Goal: Check status

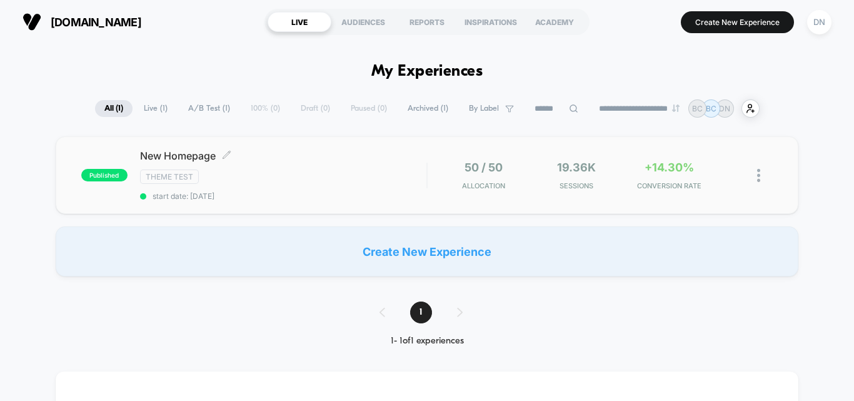
click at [416, 184] on div "New Homepage Click to edit experience details Click to edit experience details …" at bounding box center [283, 174] width 286 height 51
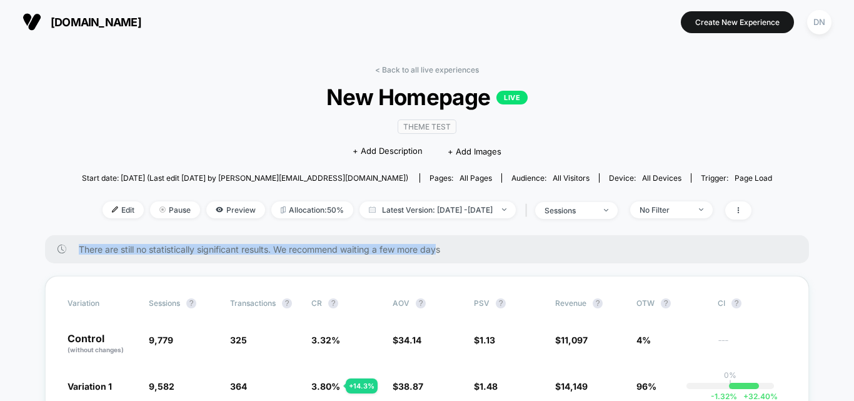
drag, startPoint x: 440, startPoint y: 249, endPoint x: 71, endPoint y: 244, distance: 368.7
click at [71, 244] on div "There are still no statistically significant results. We recommend waiting a fe…" at bounding box center [427, 249] width 764 height 28
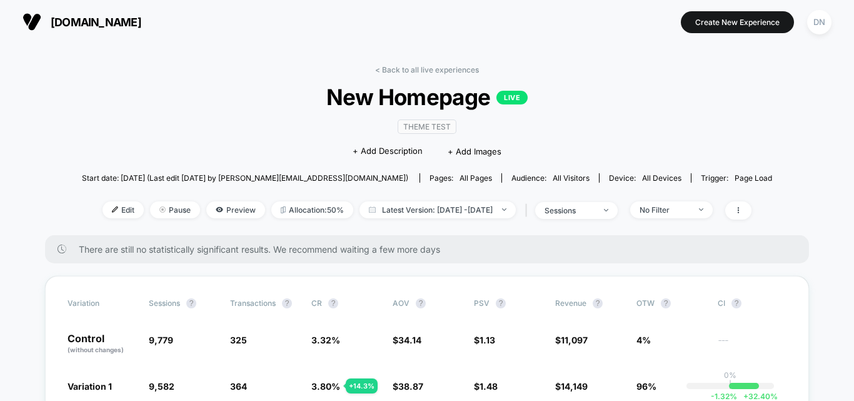
click at [71, 244] on div "There are still no statistically significant results. We recommend waiting a fe…" at bounding box center [427, 249] width 764 height 28
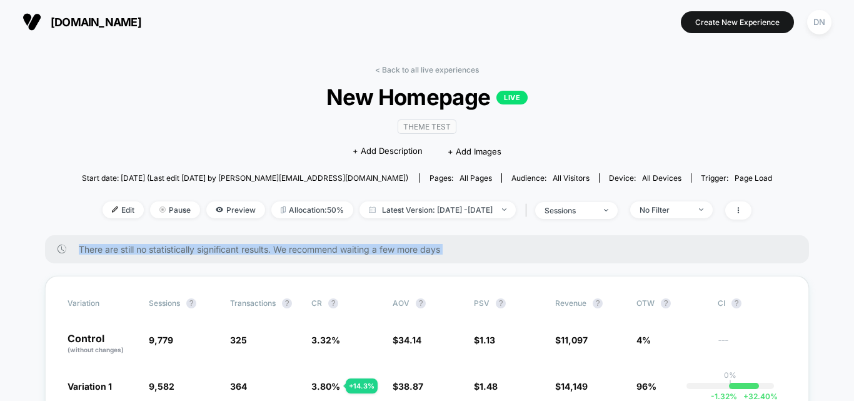
drag, startPoint x: 71, startPoint y: 244, endPoint x: 449, endPoint y: 258, distance: 377.7
click at [449, 258] on div "There are still no statistically significant results. We recommend waiting a fe…" at bounding box center [427, 249] width 764 height 28
drag, startPoint x: 433, startPoint y: 259, endPoint x: 81, endPoint y: 260, distance: 351.8
click at [81, 260] on div "There are still no statistically significant results. We recommend waiting a fe…" at bounding box center [427, 249] width 764 height 28
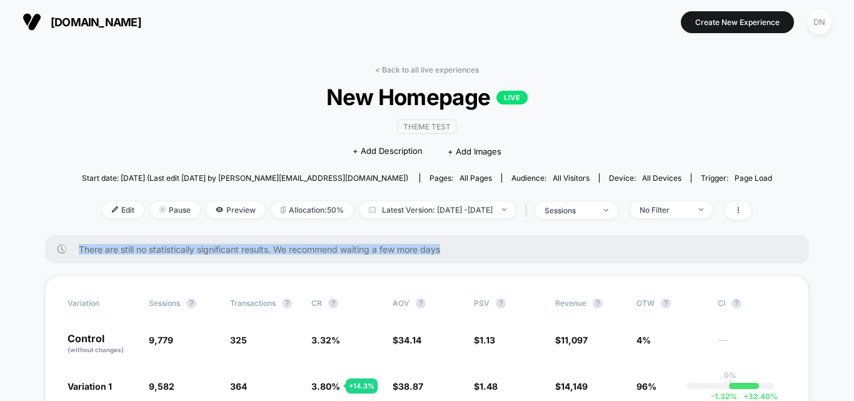
click at [81, 260] on div "There are still no statistically significant results. We recommend waiting a fe…" at bounding box center [427, 249] width 764 height 28
drag, startPoint x: 81, startPoint y: 260, endPoint x: 481, endPoint y: 262, distance: 399.9
click at [481, 262] on div "There are still no statistically significant results. We recommend waiting a fe…" at bounding box center [427, 249] width 764 height 28
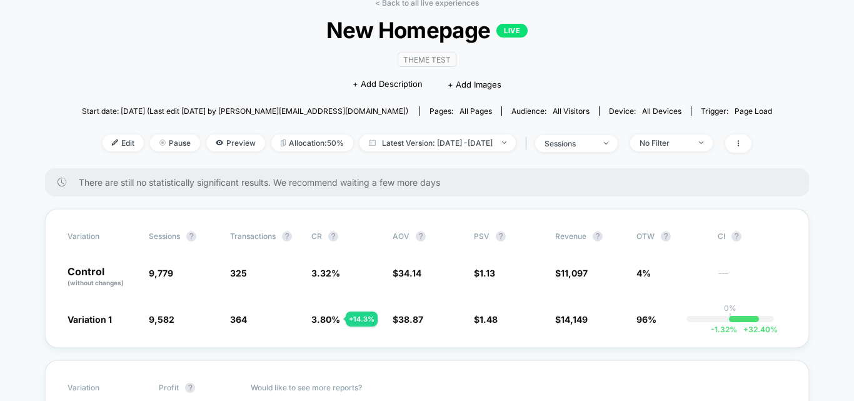
scroll to position [125, 0]
